Goal: Task Accomplishment & Management: Manage account settings

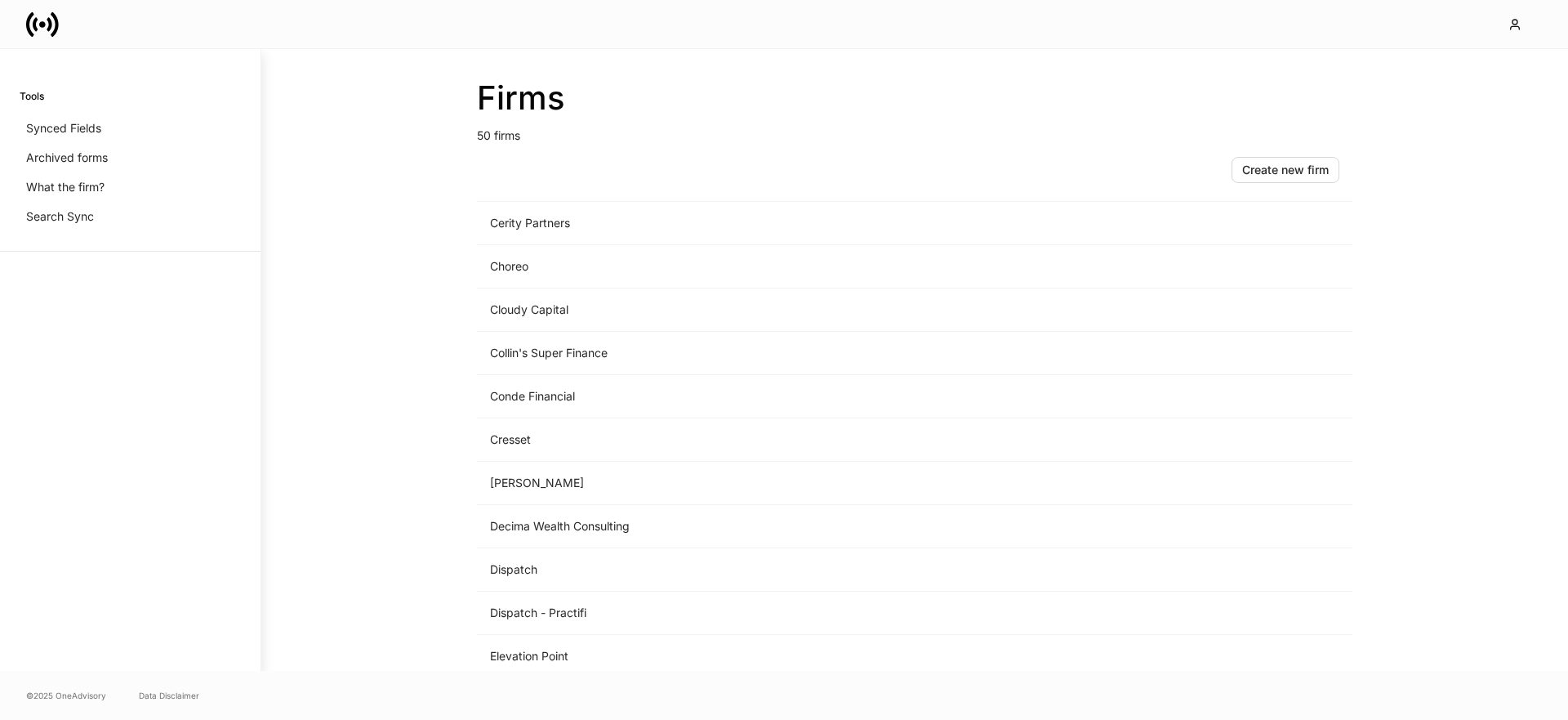
scroll to position [573, 0]
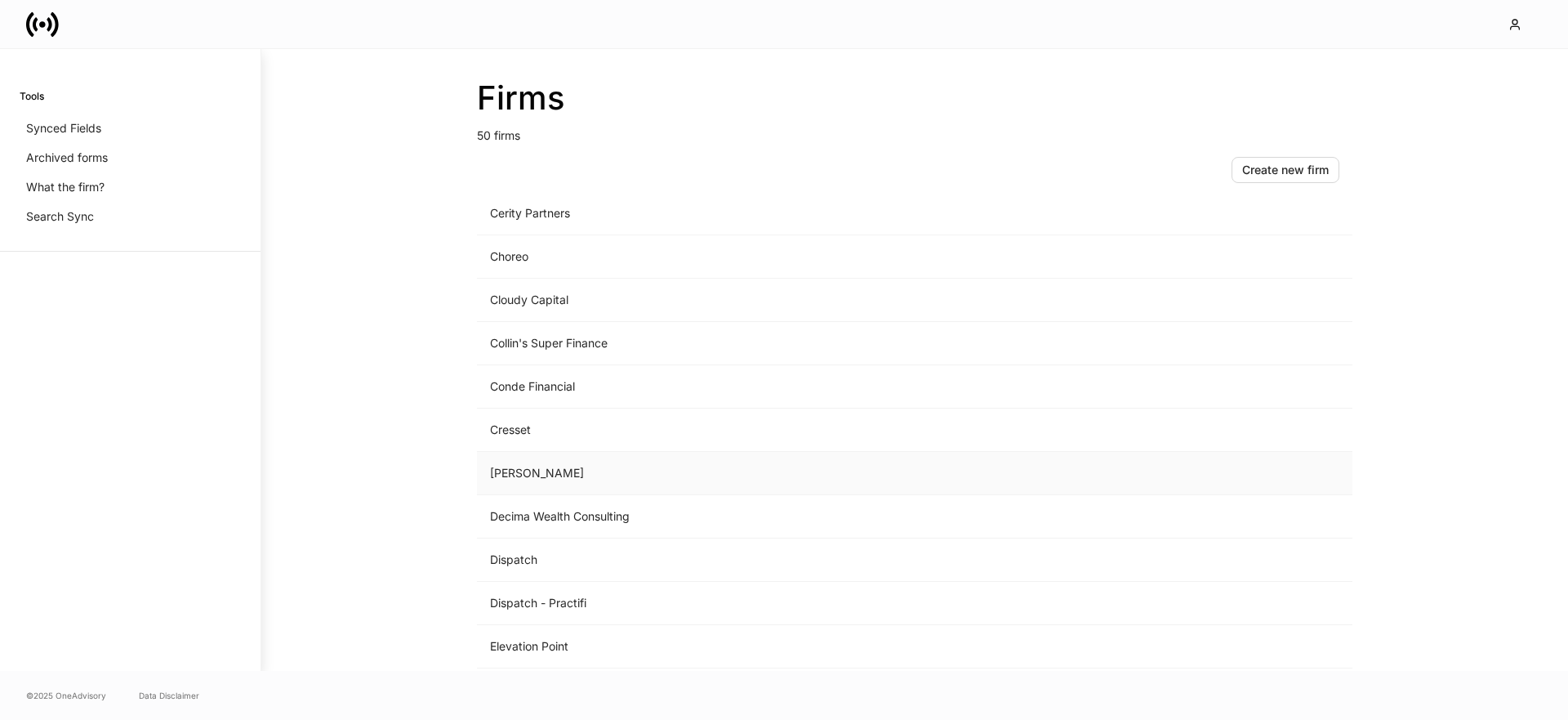
click at [524, 467] on td "[PERSON_NAME]" at bounding box center [779, 473] width 604 height 43
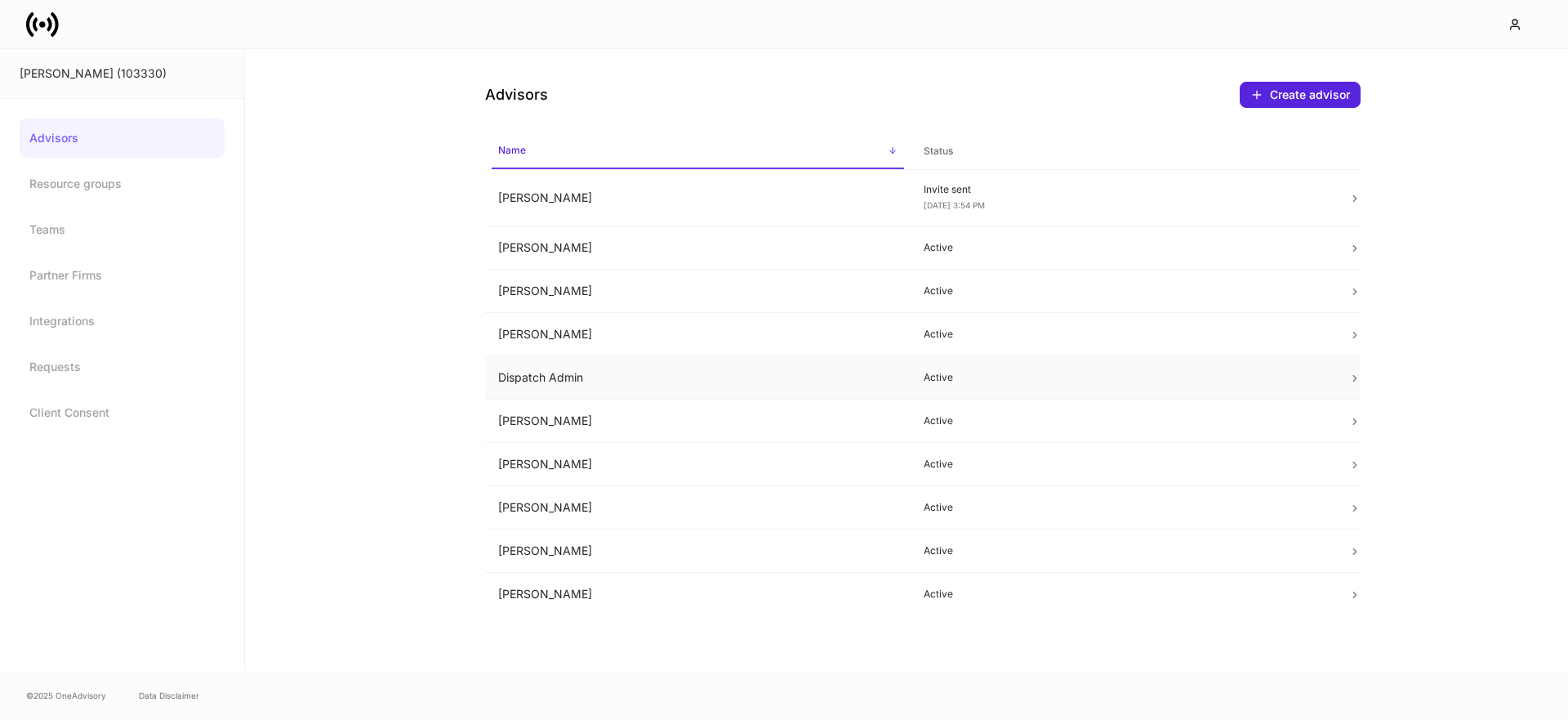
click at [604, 383] on td "Dispatch Admin" at bounding box center [698, 377] width 426 height 43
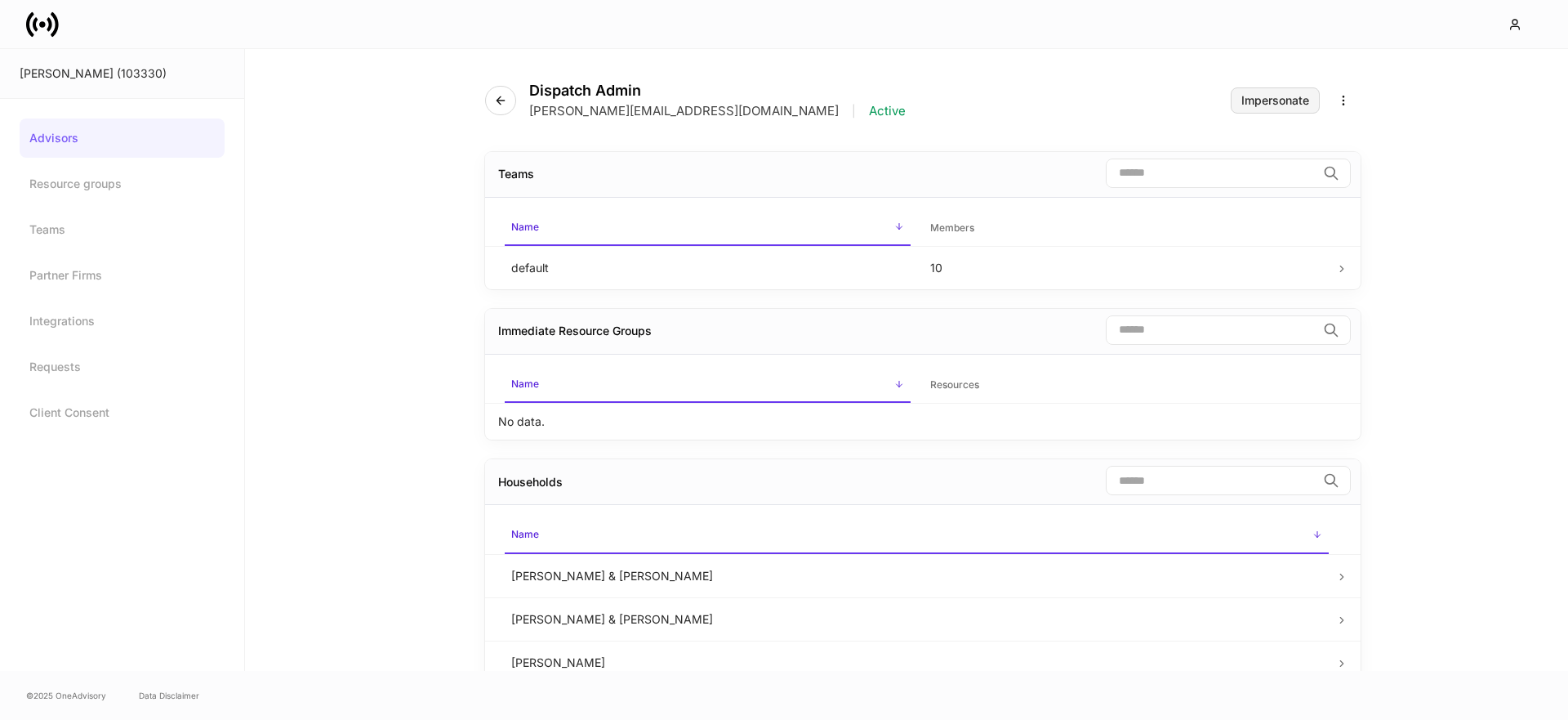
click at [1257, 99] on div "Impersonate" at bounding box center [1275, 100] width 68 height 11
